Goal: Book appointment/travel/reservation

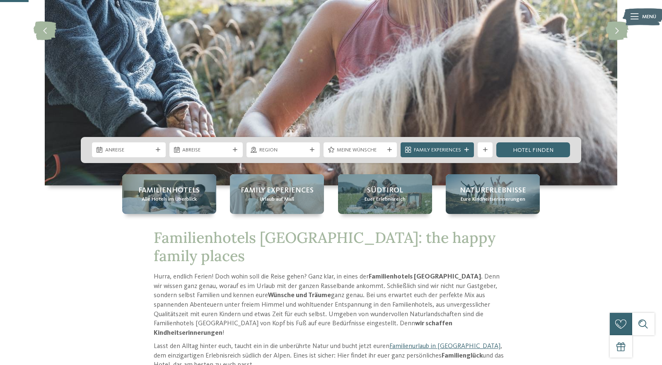
scroll to position [166, 0]
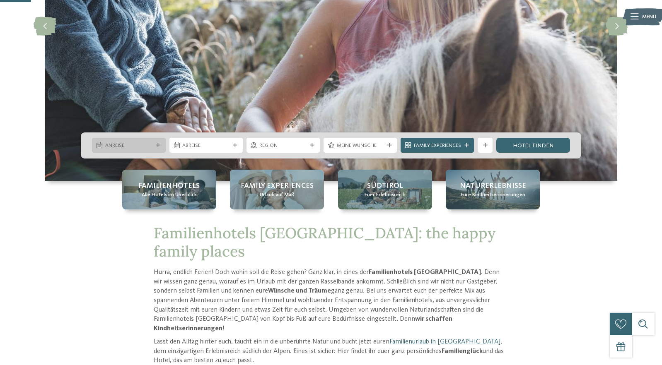
click at [143, 142] on span "Anreise" at bounding box center [128, 145] width 47 height 7
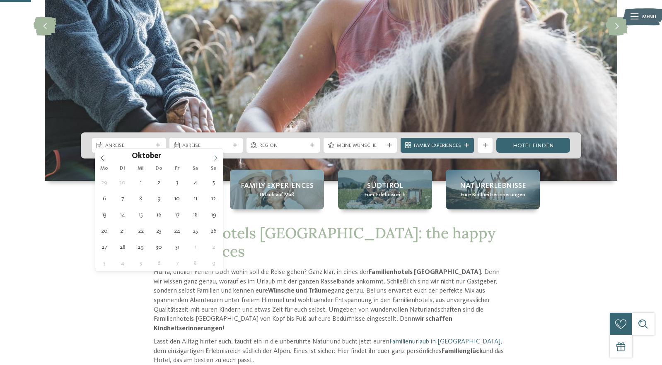
click at [215, 157] on icon at bounding box center [216, 158] width 6 height 6
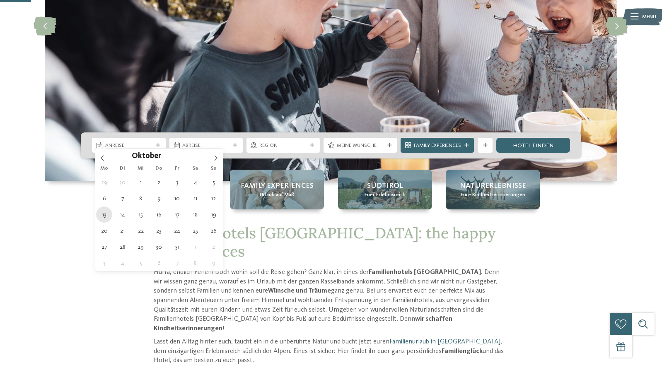
type div "[DATE]"
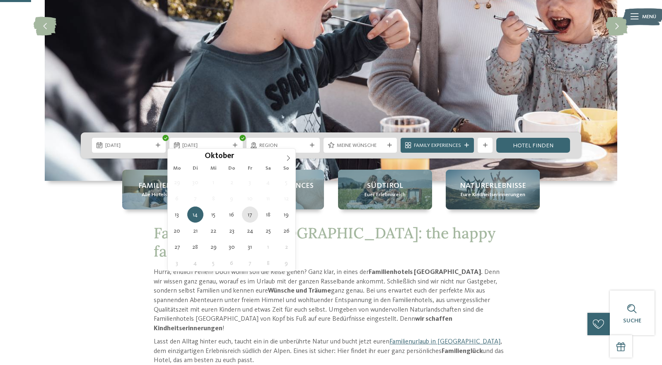
type div "[DATE]"
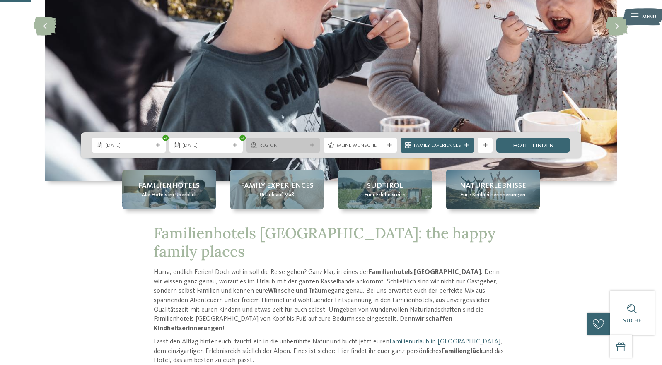
click at [261, 142] on span "Region" at bounding box center [282, 145] width 47 height 7
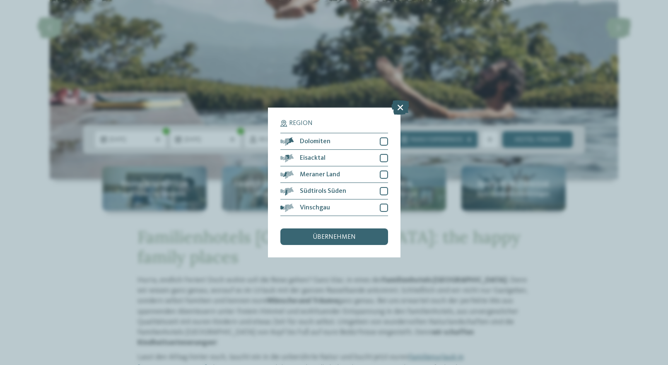
click at [398, 104] on icon at bounding box center [400, 107] width 18 height 14
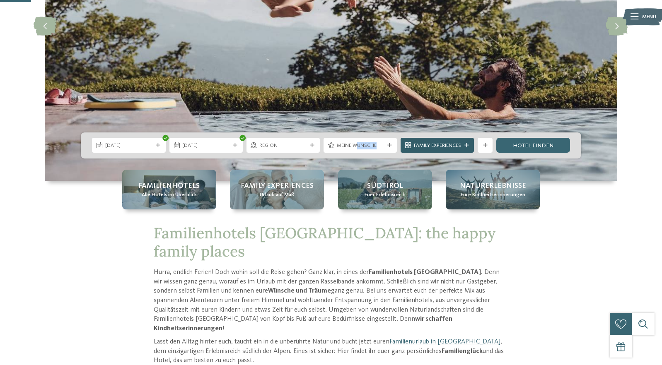
drag, startPoint x: 350, startPoint y: 139, endPoint x: 399, endPoint y: 141, distance: 49.3
click at [399, 141] on div "[DATE] [DATE]" at bounding box center [331, 146] width 500 height 26
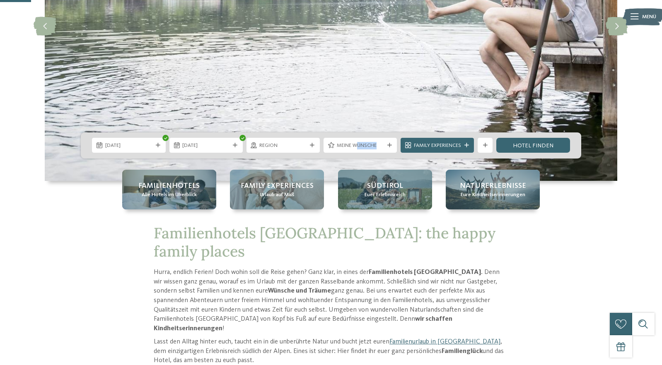
click at [370, 142] on span "Meine Wünsche" at bounding box center [360, 145] width 47 height 7
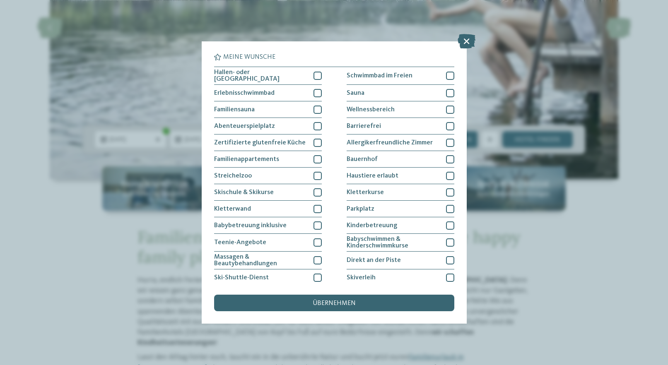
click at [462, 42] on icon at bounding box center [467, 41] width 18 height 14
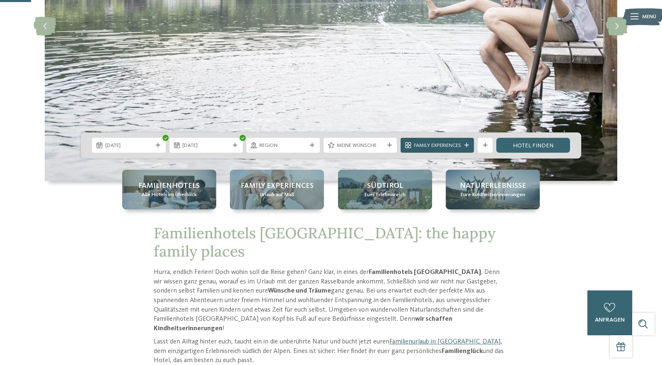
click at [464, 143] on icon at bounding box center [466, 145] width 5 height 5
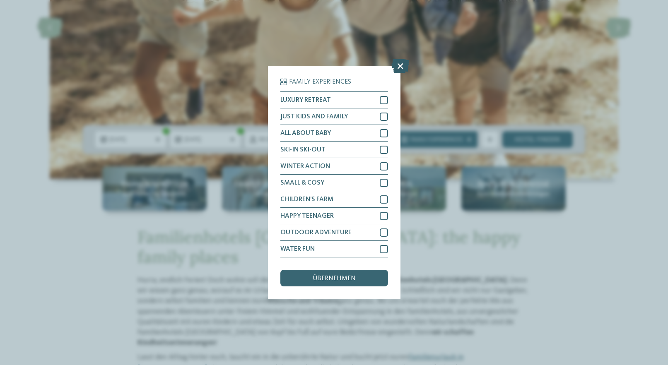
click at [402, 64] on icon at bounding box center [400, 66] width 18 height 14
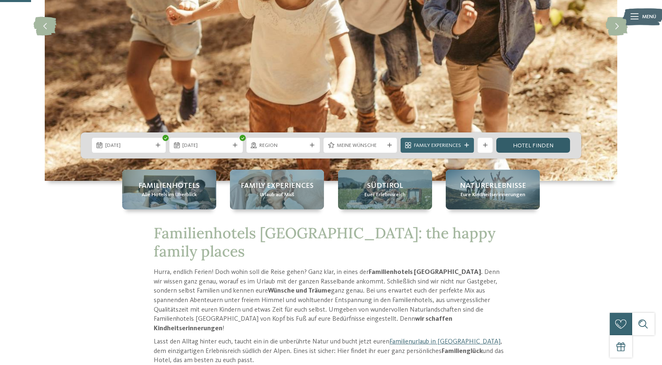
click at [520, 139] on link "Hotel finden" at bounding box center [532, 145] width 73 height 15
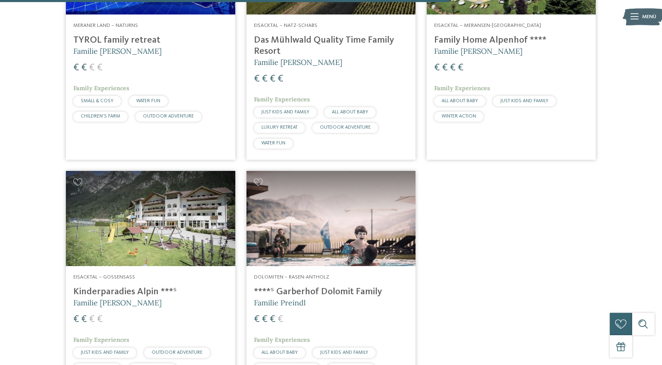
scroll to position [1597, 0]
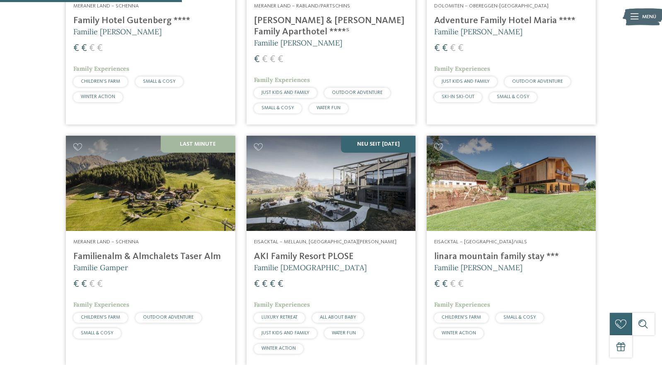
scroll to position [787, 0]
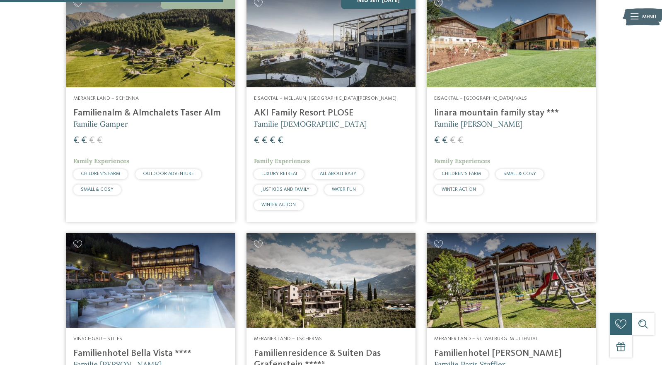
click at [521, 87] on img at bounding box center [511, 39] width 169 height 95
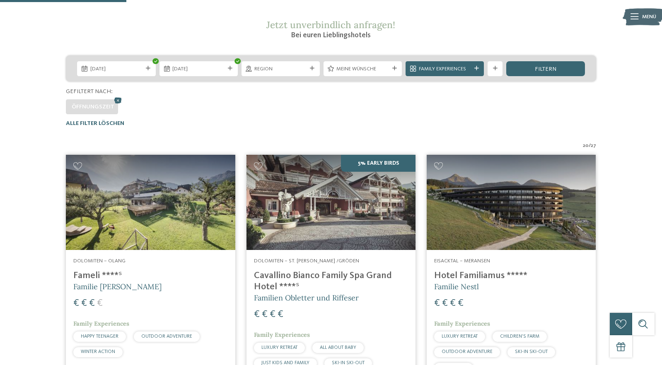
scroll to position [0, 0]
